Goal: Information Seeking & Learning: Learn about a topic

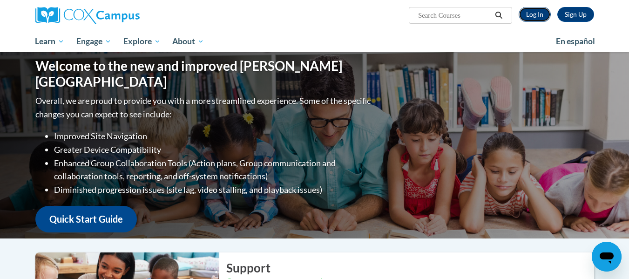
click at [536, 13] on link "Log In" at bounding box center [534, 14] width 32 height 15
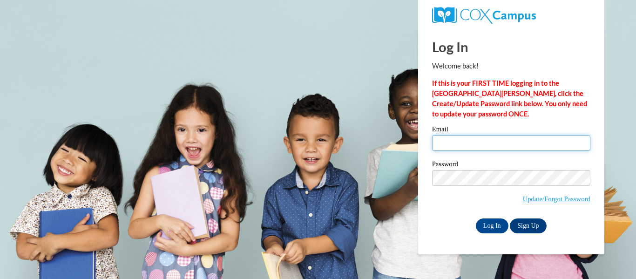
click at [484, 146] on input "Email" at bounding box center [511, 143] width 158 height 16
type input "kbattisf@kusd.edu"
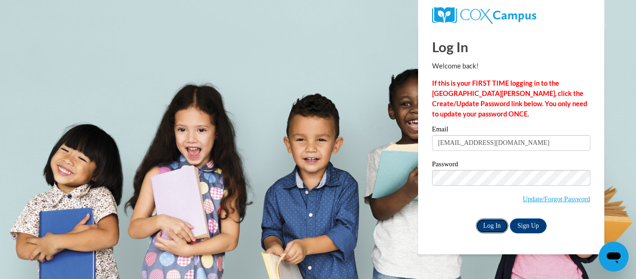
click at [490, 229] on input "Log In" at bounding box center [492, 225] width 33 height 15
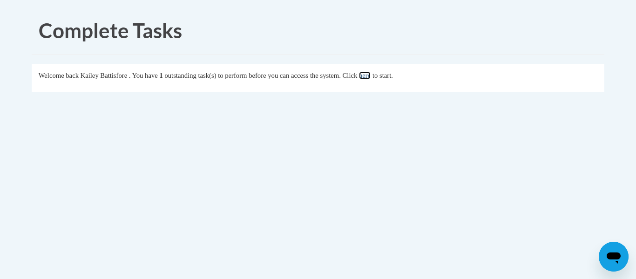
click at [370, 74] on link "here" at bounding box center [365, 75] width 12 height 7
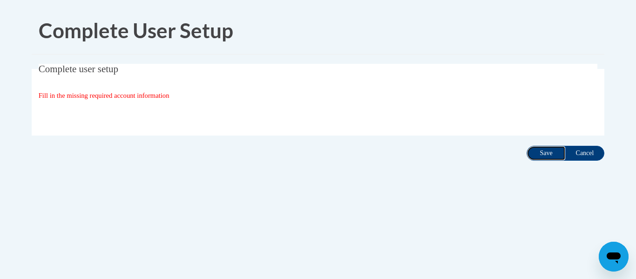
click at [548, 156] on input "Save" at bounding box center [545, 153] width 39 height 15
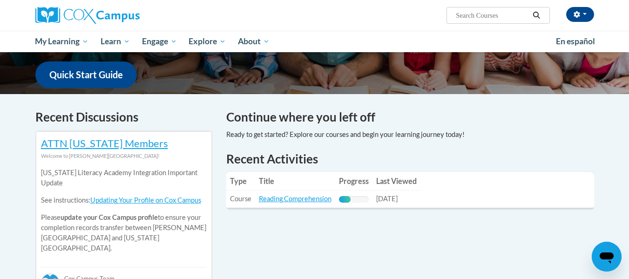
scroll to position [279, 0]
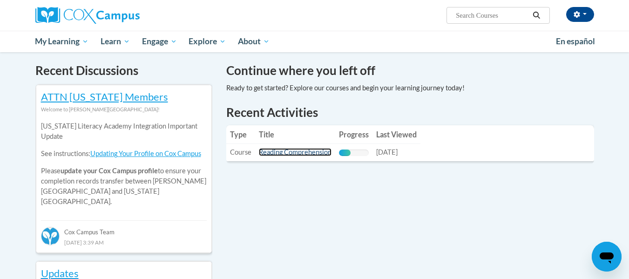
click at [286, 154] on link "Reading Comprehension" at bounding box center [295, 152] width 73 height 8
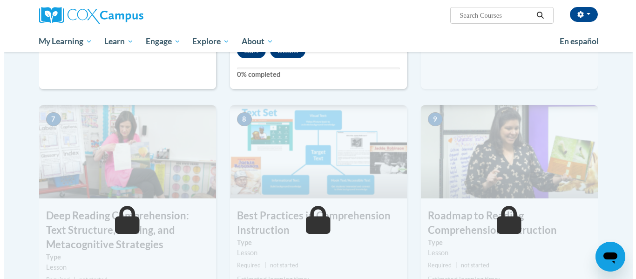
scroll to position [605, 0]
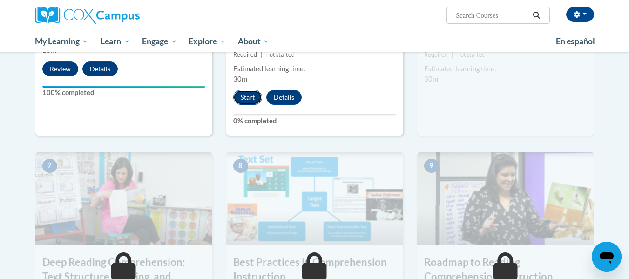
click at [249, 99] on button "Start" at bounding box center [247, 97] width 29 height 15
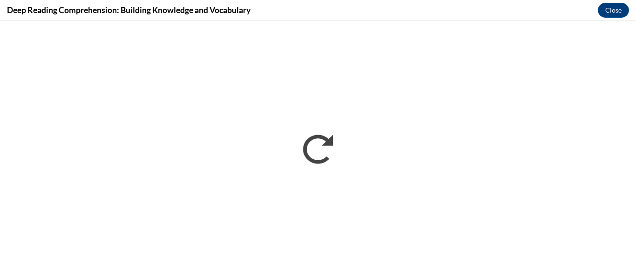
scroll to position [0, 0]
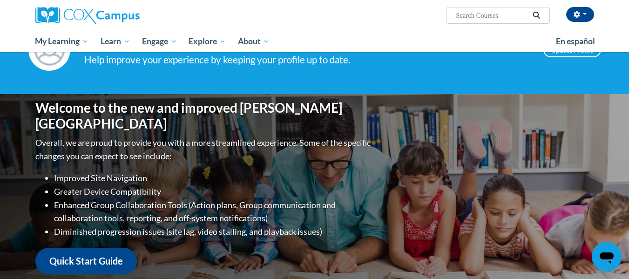
scroll to position [233, 0]
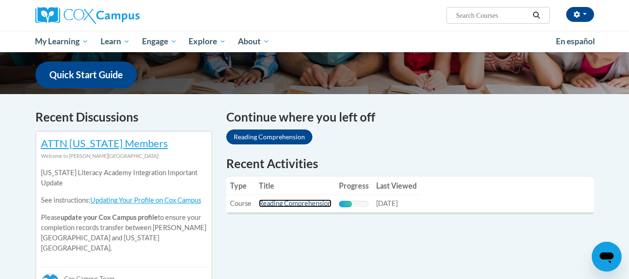
click at [299, 206] on link "Reading Comprehension" at bounding box center [295, 203] width 73 height 8
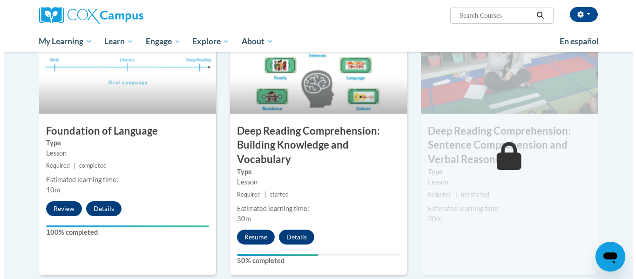
scroll to position [512, 0]
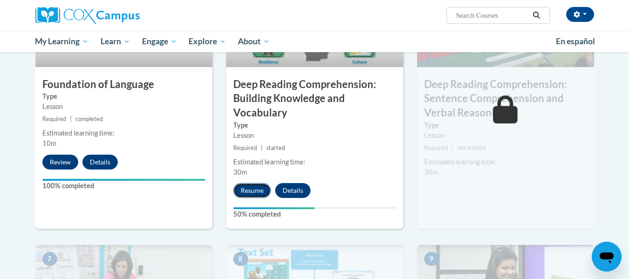
click at [248, 192] on button "Resume" at bounding box center [252, 190] width 38 height 15
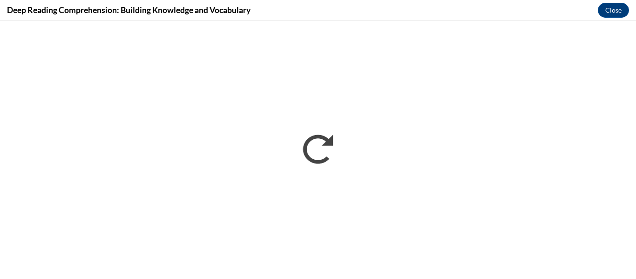
scroll to position [0, 0]
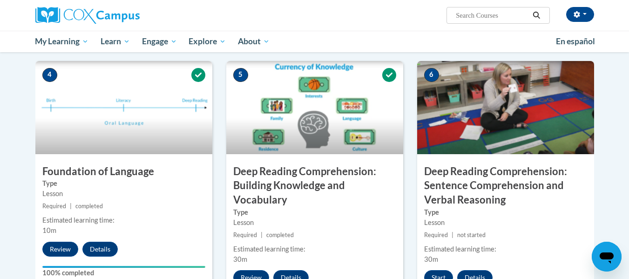
scroll to position [423, 0]
